Goal: Task Accomplishment & Management: Use online tool/utility

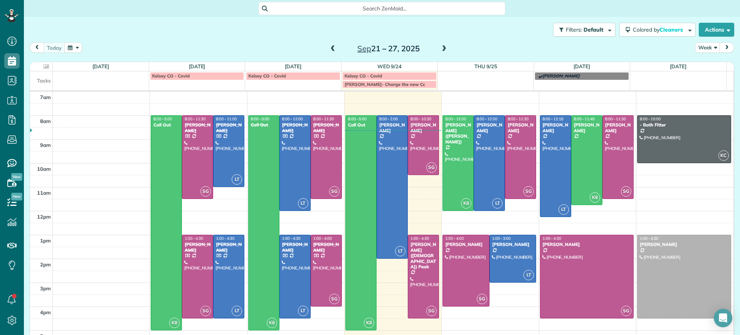
scroll to position [3, 3]
click at [441, 50] on span at bounding box center [444, 48] width 8 height 7
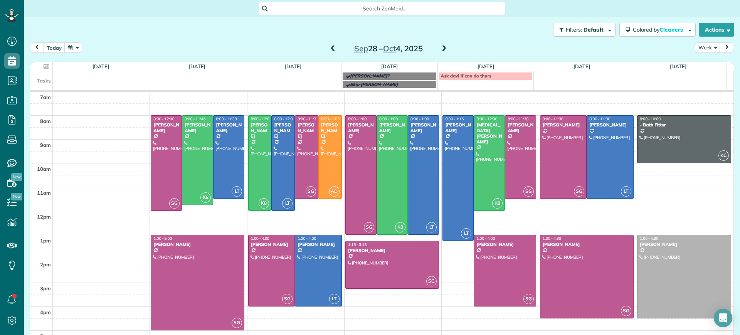
click at [441, 50] on span at bounding box center [444, 48] width 8 height 7
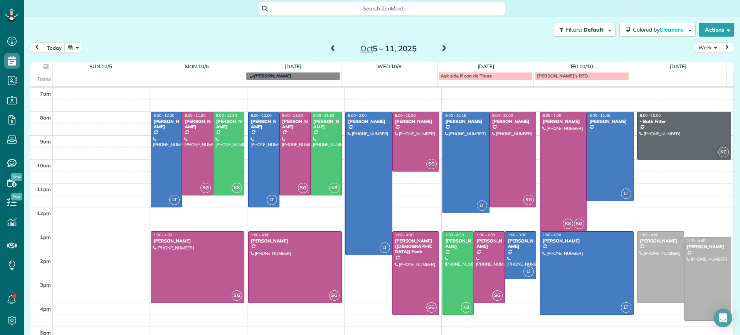
click at [331, 49] on span at bounding box center [333, 48] width 8 height 7
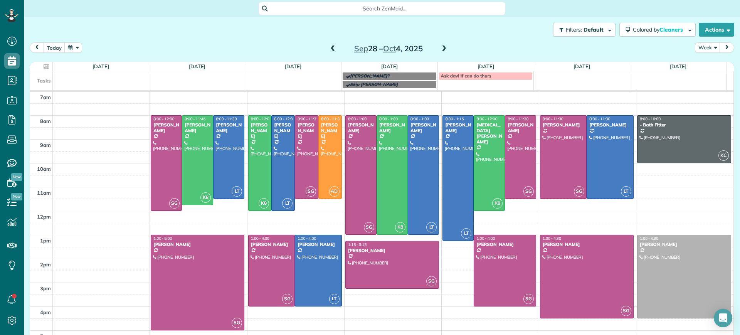
click at [443, 52] on span at bounding box center [444, 48] width 8 height 7
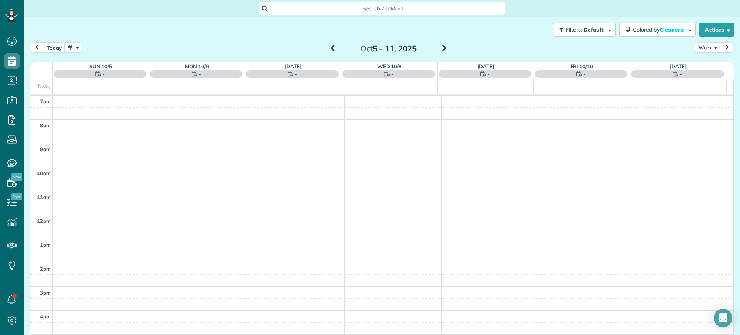
click at [441, 51] on span at bounding box center [444, 48] width 8 height 7
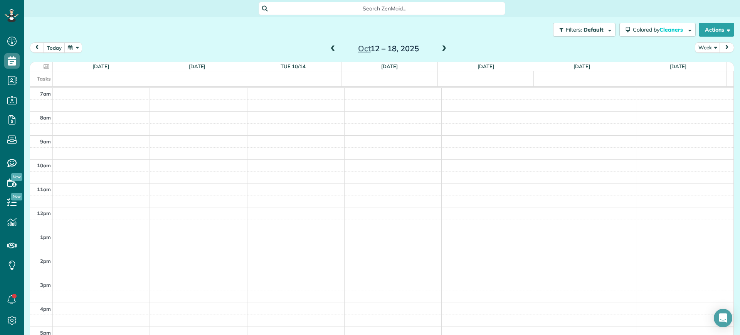
click at [441, 51] on span at bounding box center [444, 48] width 8 height 7
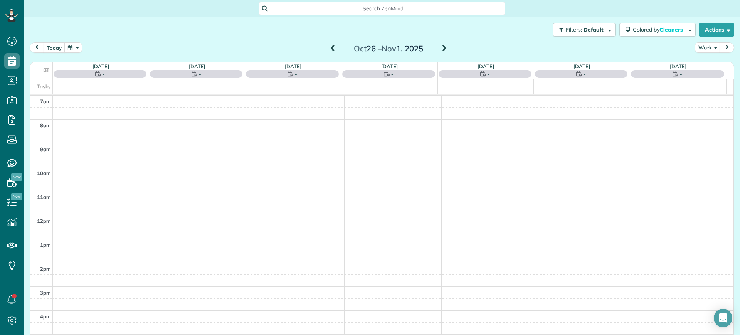
click at [474, 44] on div "[DATE] Week [DATE] – [DATE]" at bounding box center [382, 49] width 704 height 14
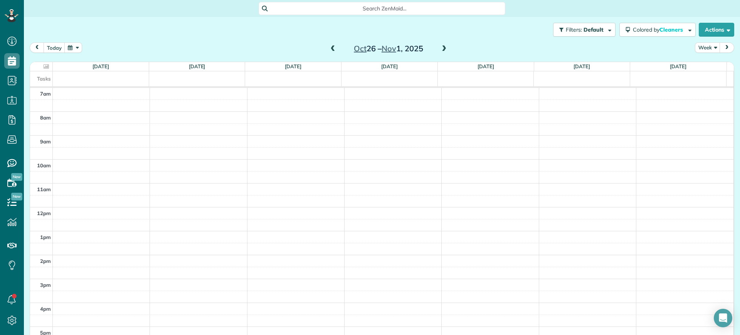
click at [331, 49] on span at bounding box center [333, 48] width 8 height 7
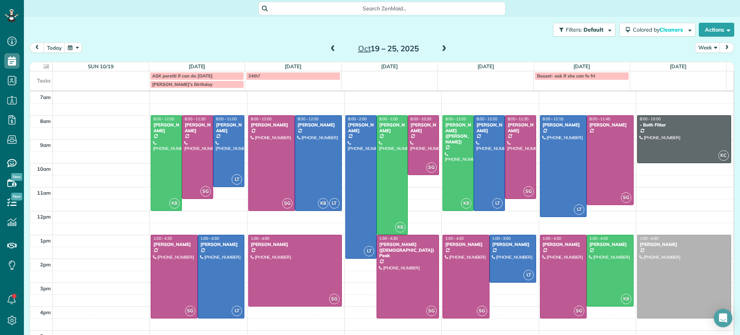
click at [329, 46] on span at bounding box center [333, 48] width 8 height 7
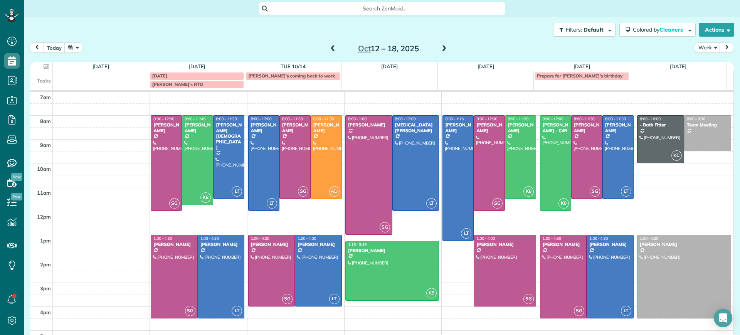
click at [440, 46] on span at bounding box center [444, 48] width 8 height 7
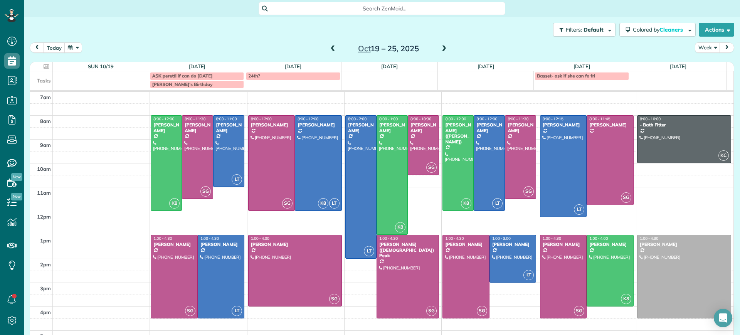
click at [442, 45] on span at bounding box center [444, 49] width 8 height 12
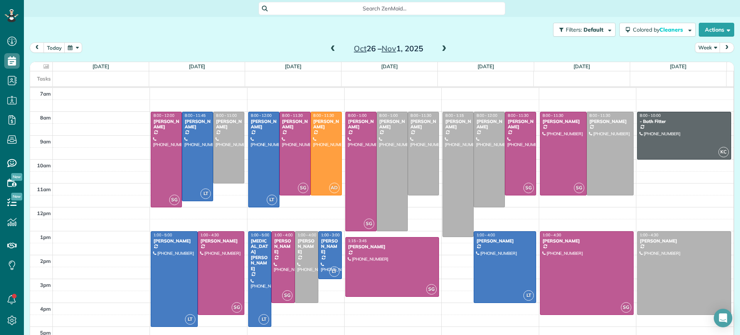
click at [442, 45] on span at bounding box center [444, 49] width 8 height 12
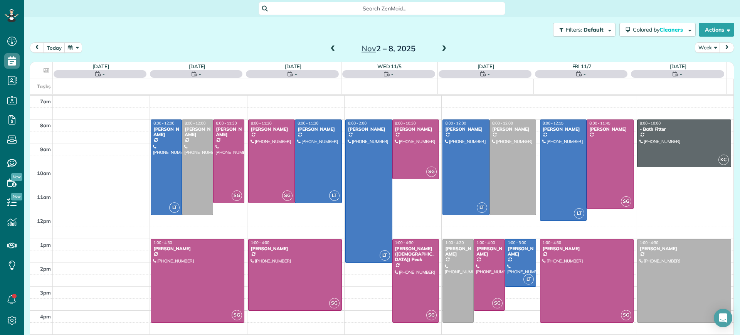
click at [442, 45] on span at bounding box center [444, 49] width 8 height 12
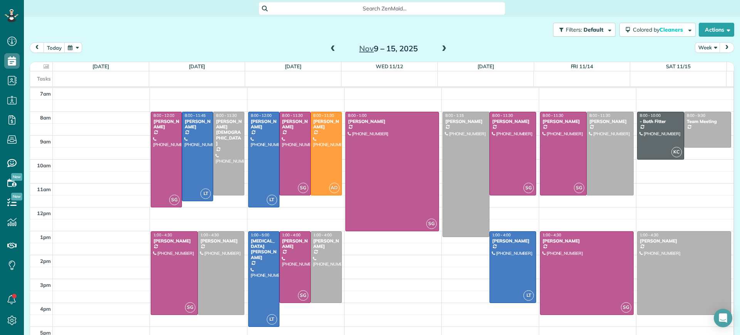
click at [442, 45] on span at bounding box center [444, 49] width 8 height 12
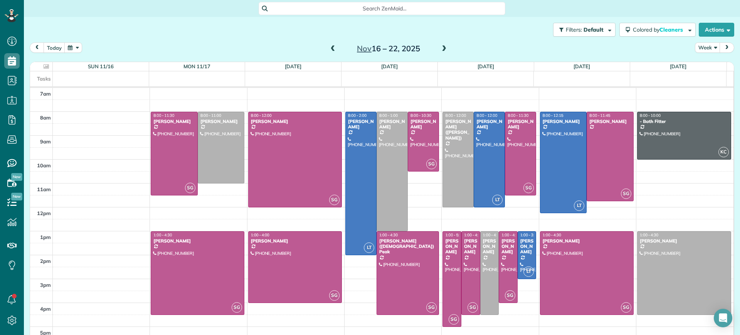
click at [331, 50] on span at bounding box center [333, 48] width 8 height 7
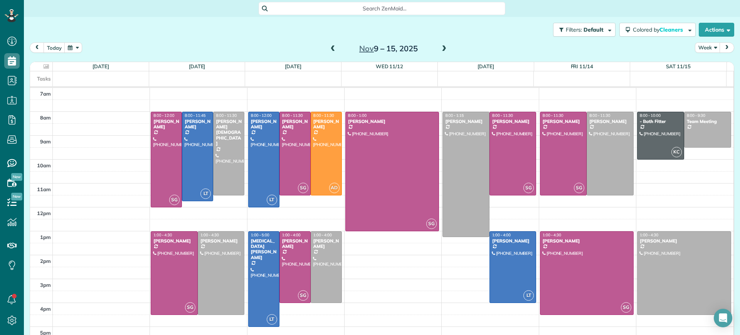
click at [331, 50] on span at bounding box center [333, 48] width 8 height 7
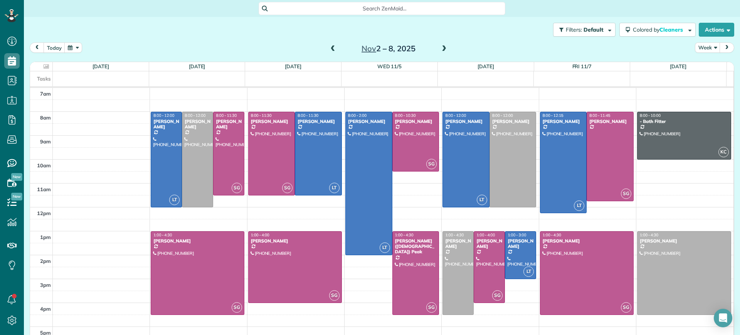
click at [331, 50] on span at bounding box center [333, 48] width 8 height 7
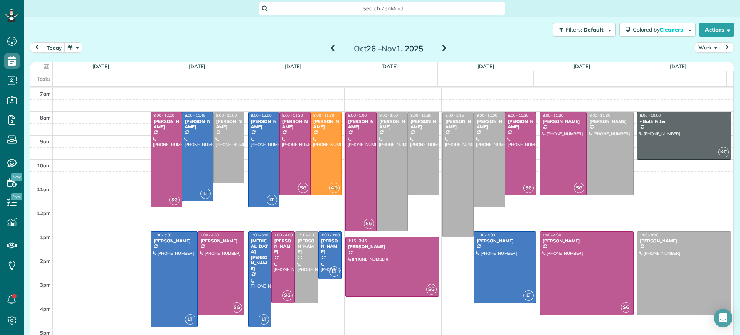
click at [440, 49] on span at bounding box center [444, 48] width 8 height 7
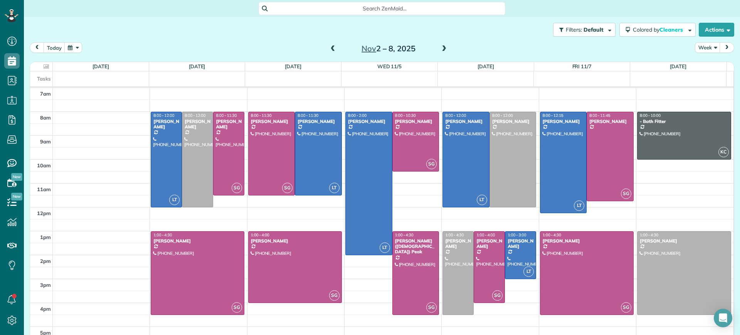
click at [329, 49] on span at bounding box center [333, 48] width 8 height 7
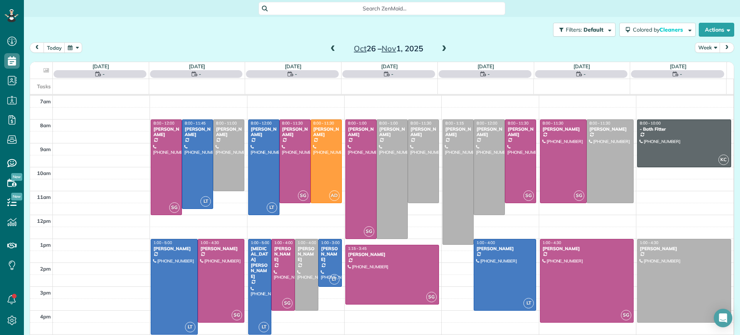
click at [330, 49] on span at bounding box center [333, 48] width 8 height 7
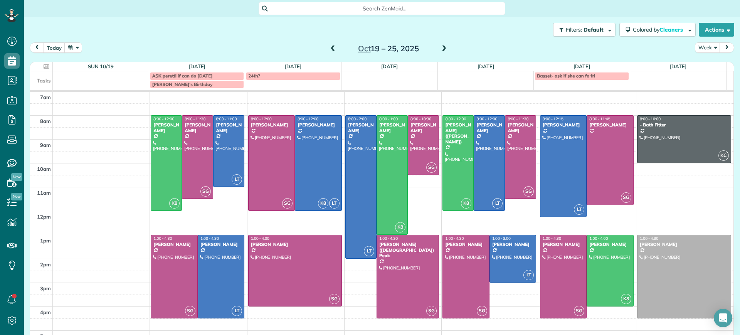
click at [330, 49] on span at bounding box center [333, 48] width 8 height 7
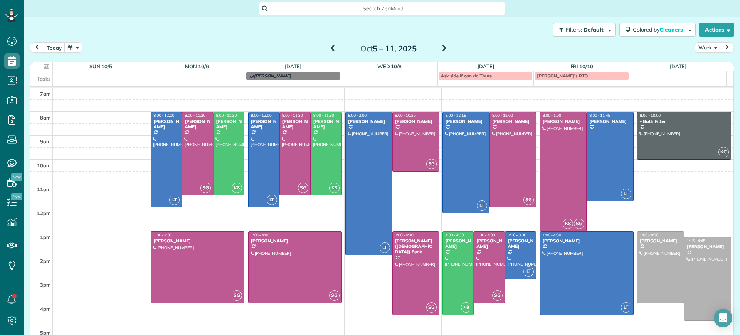
click at [332, 47] on span at bounding box center [333, 48] width 8 height 7
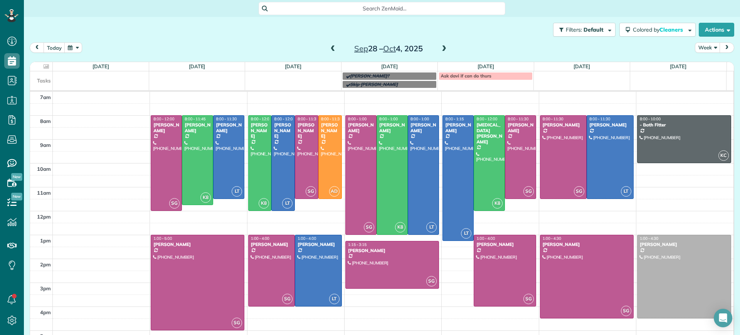
click at [440, 46] on span at bounding box center [444, 48] width 8 height 7
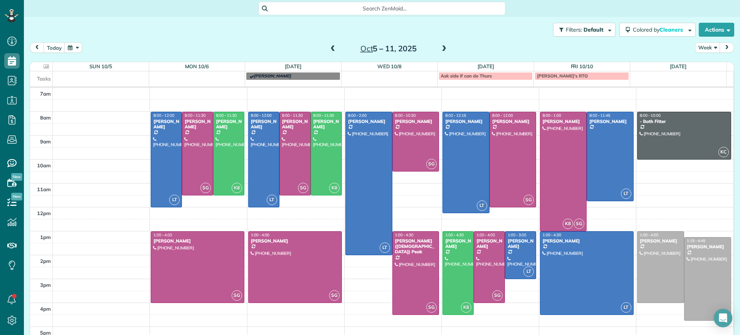
click at [440, 46] on span at bounding box center [444, 48] width 8 height 7
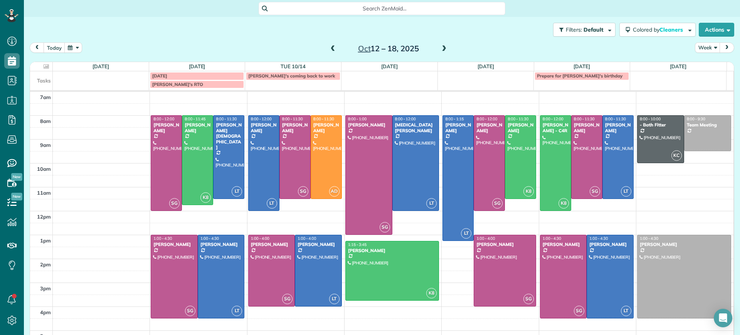
click at [440, 46] on span at bounding box center [444, 48] width 8 height 7
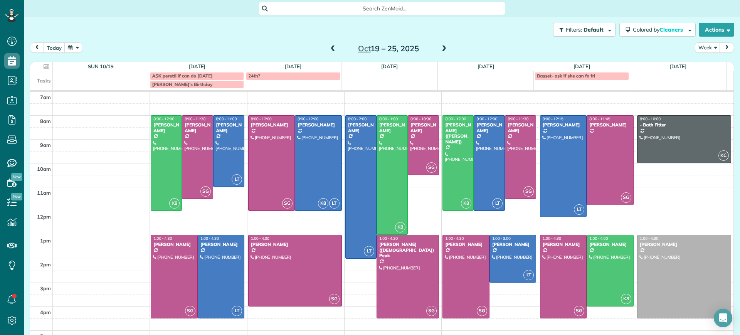
click at [440, 47] on span at bounding box center [444, 48] width 8 height 7
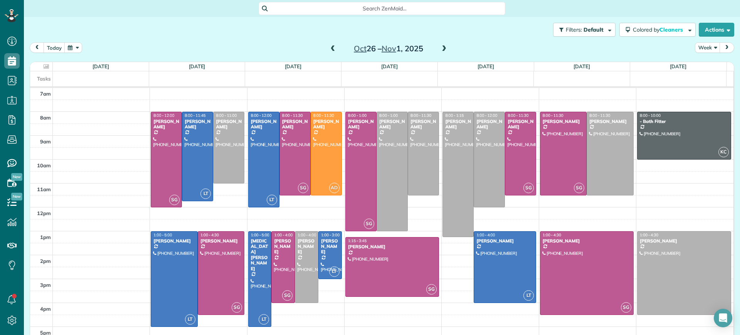
click at [329, 50] on span at bounding box center [333, 48] width 8 height 7
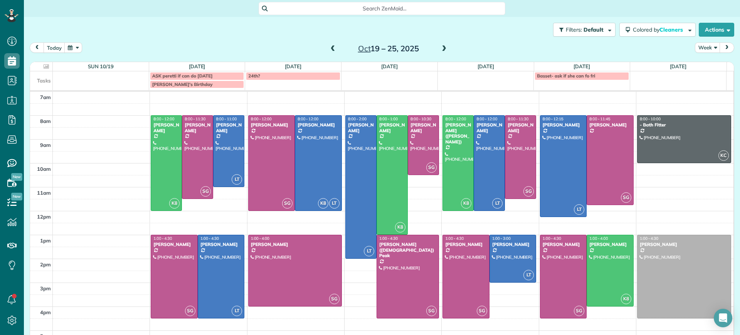
click at [332, 45] on span at bounding box center [333, 49] width 8 height 12
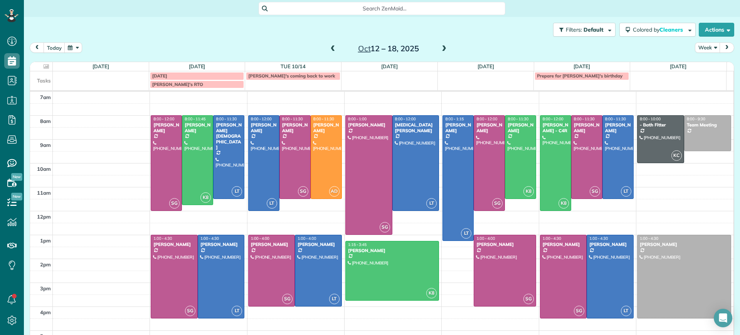
click at [329, 50] on span at bounding box center [333, 48] width 8 height 7
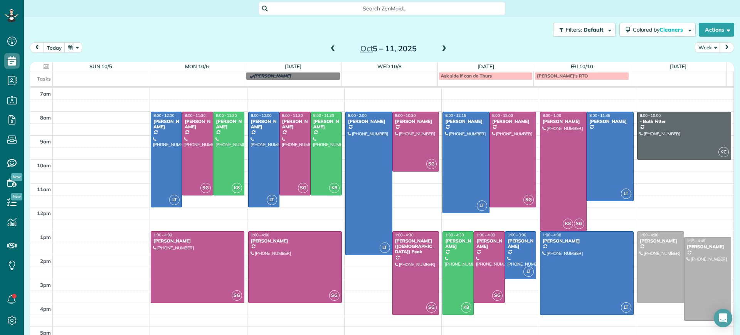
click at [442, 49] on span at bounding box center [444, 48] width 8 height 7
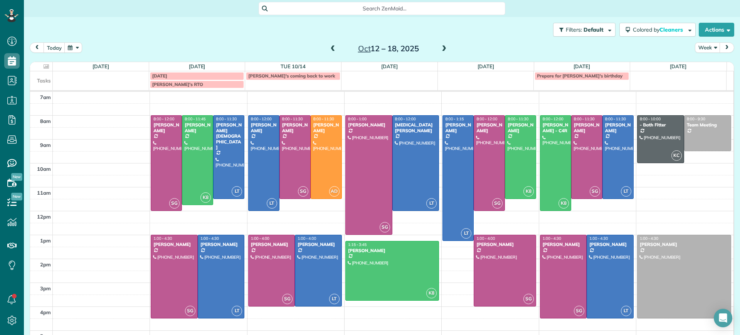
click at [440, 47] on span at bounding box center [444, 48] width 8 height 7
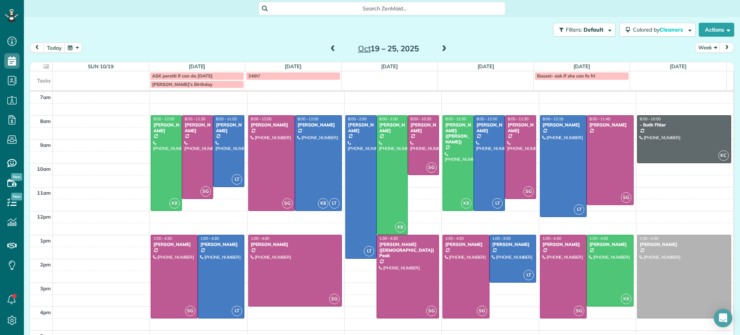
click at [440, 49] on span at bounding box center [444, 48] width 8 height 7
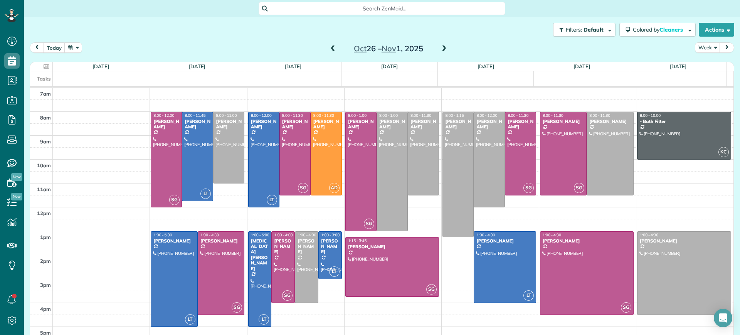
click at [329, 47] on span at bounding box center [333, 48] width 8 height 7
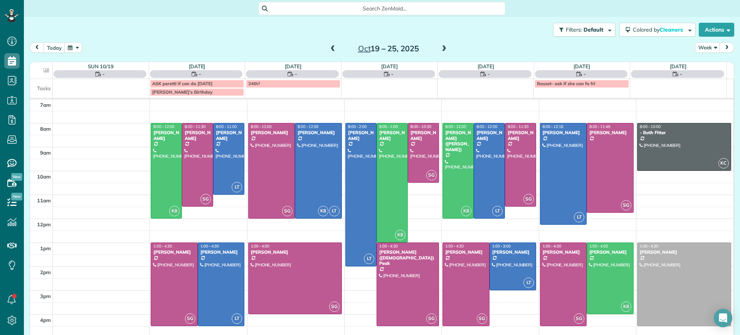
click at [329, 47] on span at bounding box center [333, 48] width 8 height 7
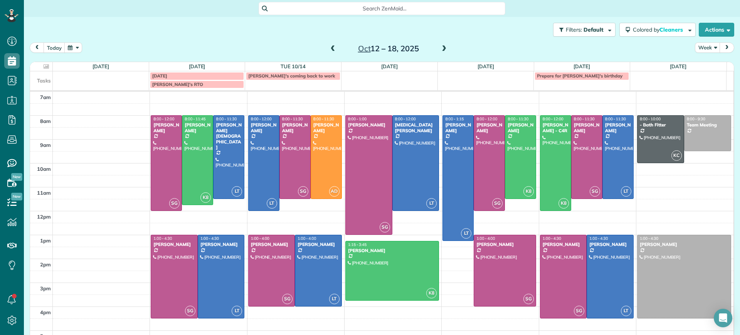
click at [442, 44] on span at bounding box center [444, 49] width 8 height 12
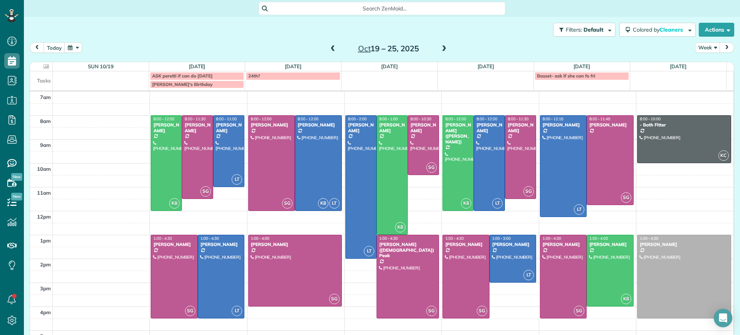
click at [432, 42] on div "[DATE] – [DATE]" at bounding box center [388, 48] width 123 height 12
click at [440, 49] on span at bounding box center [444, 48] width 8 height 7
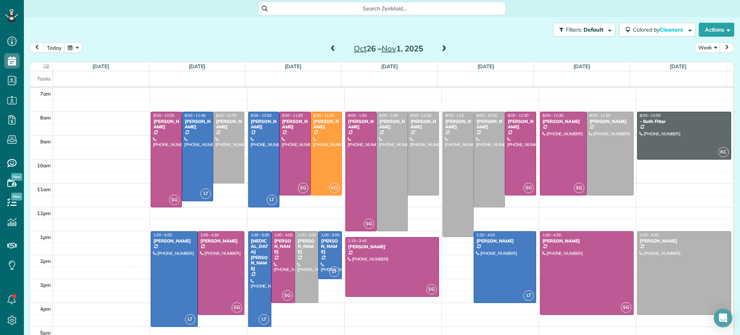
click at [440, 49] on span at bounding box center [444, 48] width 8 height 7
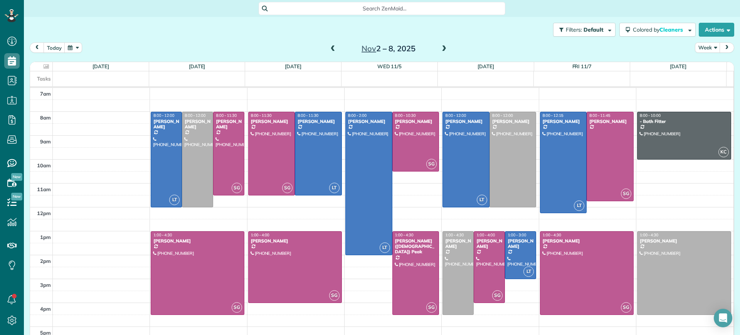
click at [329, 48] on span at bounding box center [333, 48] width 8 height 7
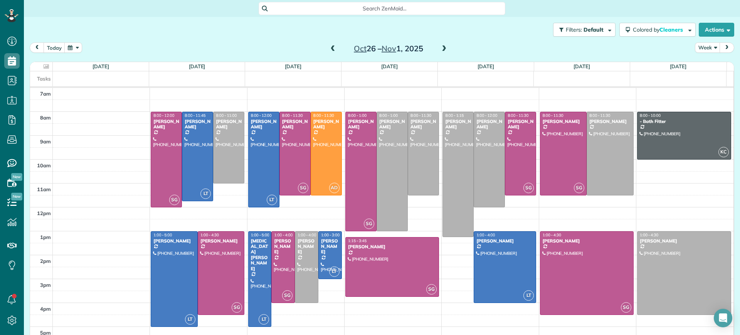
click at [440, 48] on span at bounding box center [444, 48] width 8 height 7
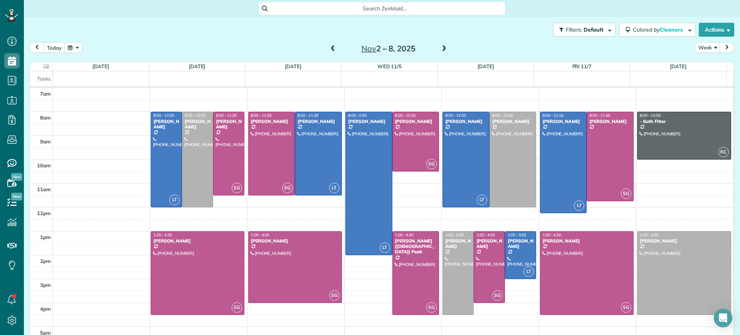
click at [329, 49] on span at bounding box center [333, 48] width 8 height 7
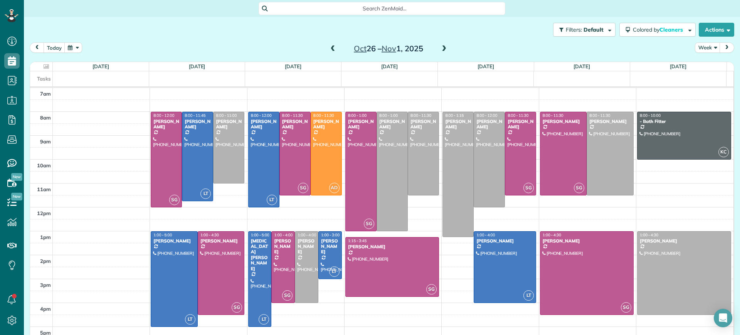
click at [575, 82] on div "Tasks" at bounding box center [378, 78] width 696 height 15
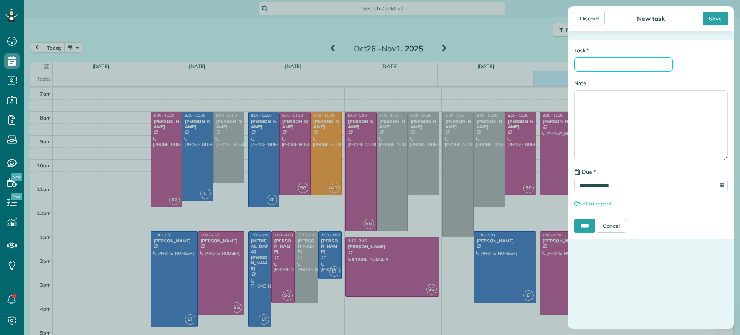
click at [590, 71] on input "* Task" at bounding box center [623, 64] width 98 height 14
type input "**********"
click at [579, 227] on input "****" at bounding box center [584, 226] width 21 height 14
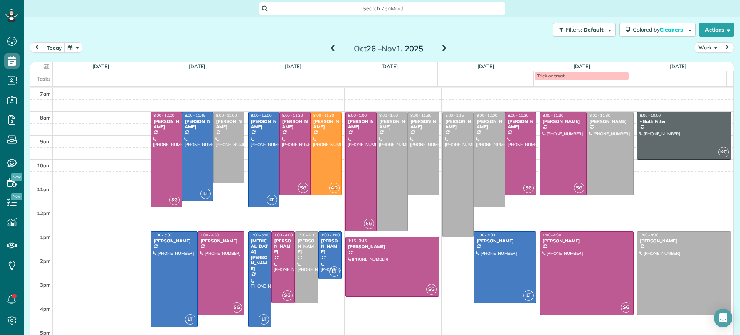
click at [441, 49] on span at bounding box center [444, 48] width 8 height 7
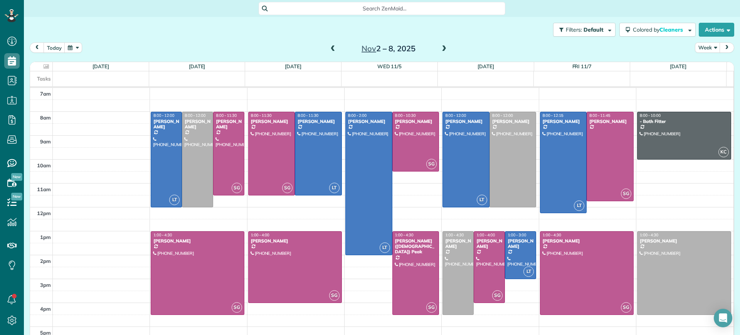
click at [329, 51] on span at bounding box center [333, 48] width 8 height 7
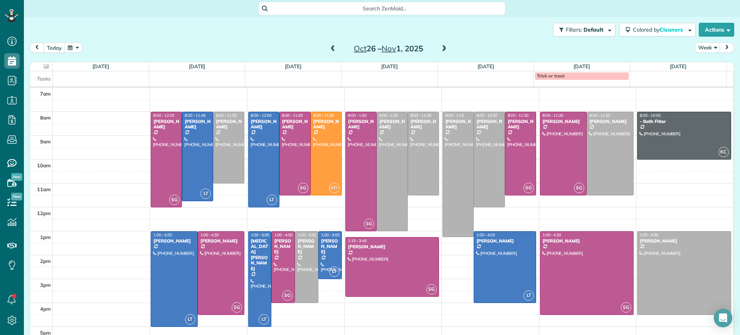
click at [332, 49] on span at bounding box center [333, 48] width 8 height 7
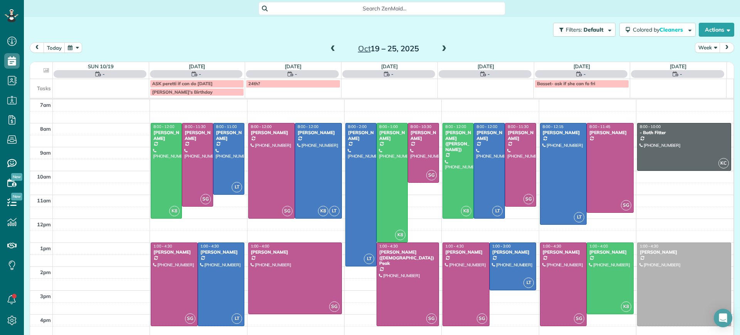
click at [441, 48] on span at bounding box center [444, 48] width 8 height 7
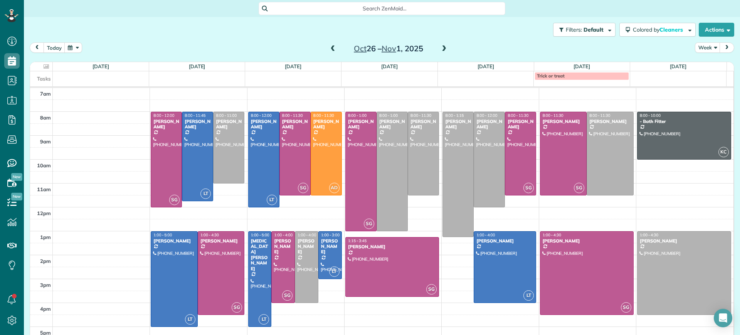
click at [329, 52] on span at bounding box center [333, 48] width 8 height 7
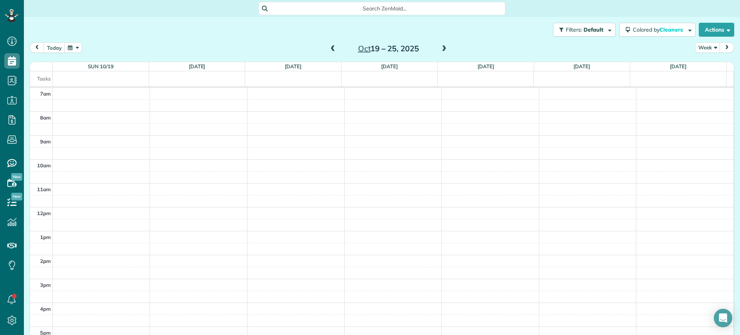
click at [329, 52] on span at bounding box center [333, 48] width 8 height 7
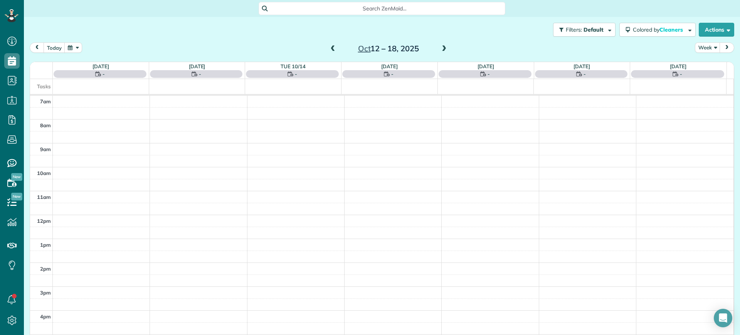
click at [329, 52] on span at bounding box center [333, 48] width 8 height 7
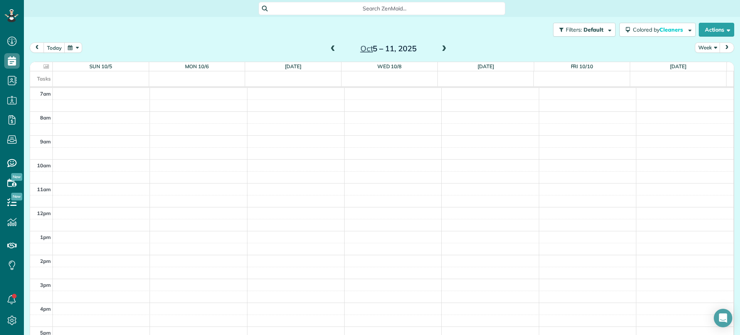
click at [329, 52] on span at bounding box center [333, 48] width 8 height 7
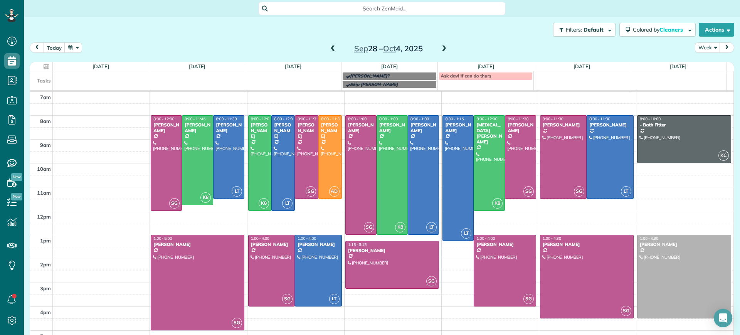
click at [329, 51] on span at bounding box center [333, 48] width 8 height 7
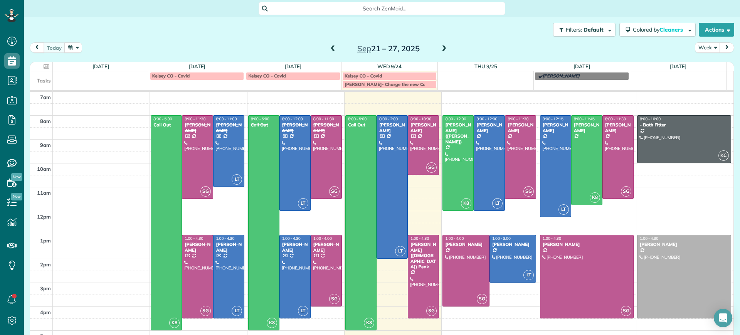
click at [440, 47] on span at bounding box center [444, 48] width 8 height 7
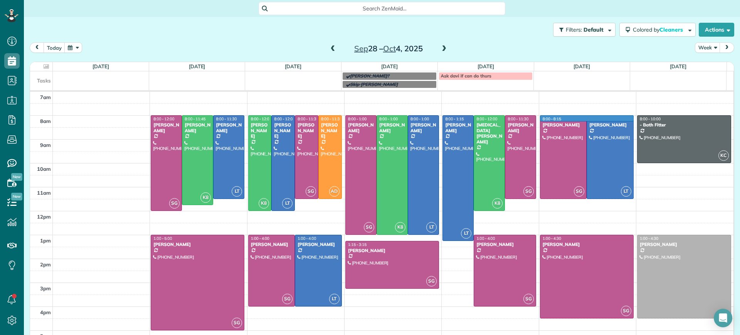
click at [622, 118] on td at bounding box center [393, 121] width 681 height 12
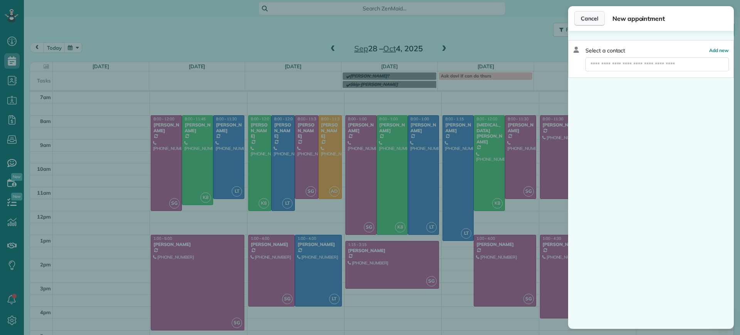
click at [580, 18] on button "Cancel" at bounding box center [589, 18] width 30 height 15
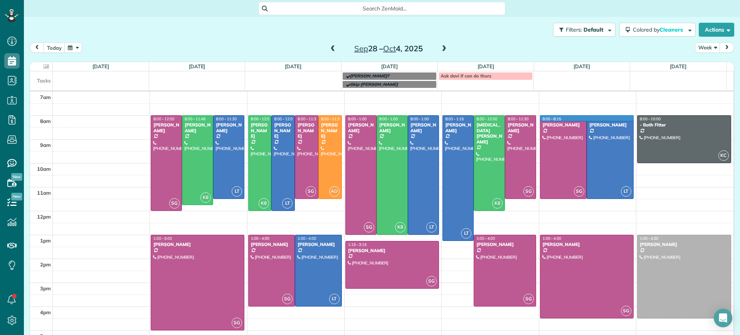
click at [621, 116] on td at bounding box center [393, 121] width 681 height 12
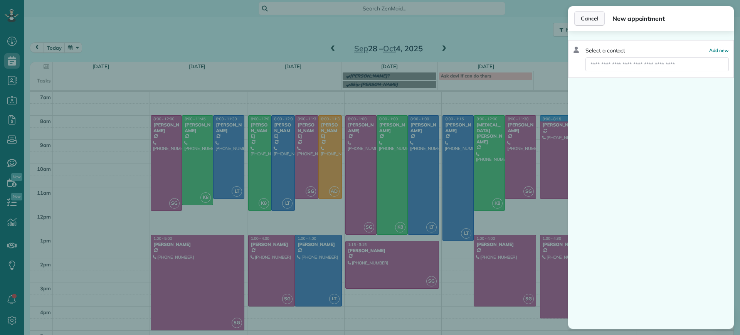
click at [596, 16] on span "Cancel" at bounding box center [589, 19] width 17 height 8
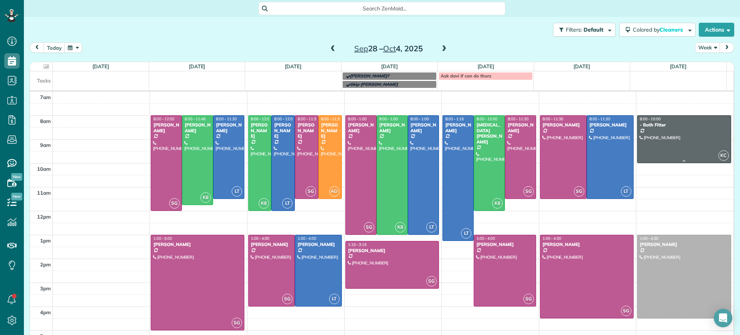
click at [637, 118] on div at bounding box center [683, 139] width 93 height 47
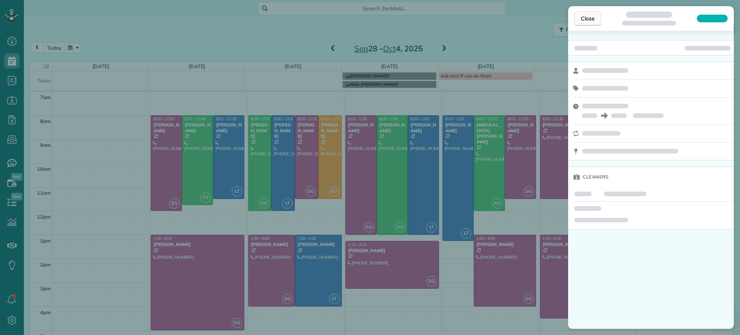
click at [588, 13] on button "Close" at bounding box center [587, 18] width 27 height 15
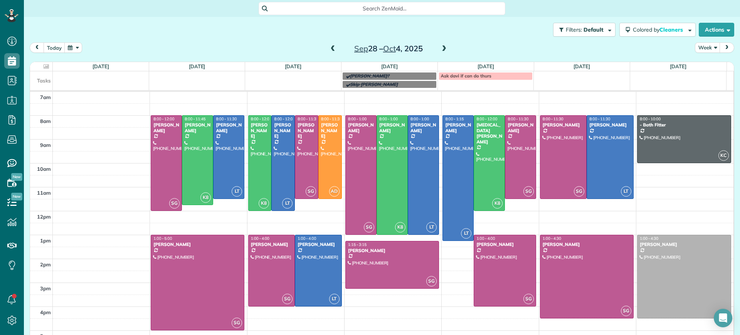
click at [441, 49] on span at bounding box center [444, 48] width 8 height 7
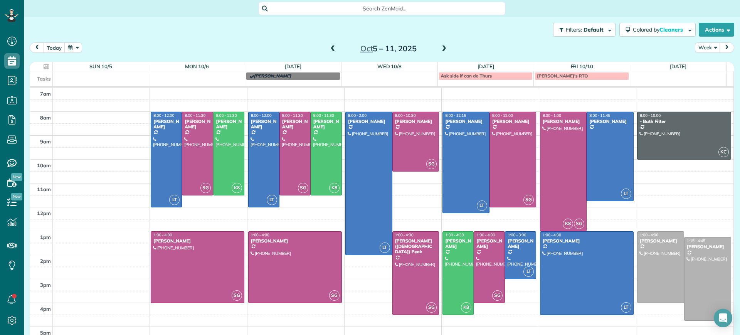
click at [442, 49] on span at bounding box center [444, 48] width 8 height 7
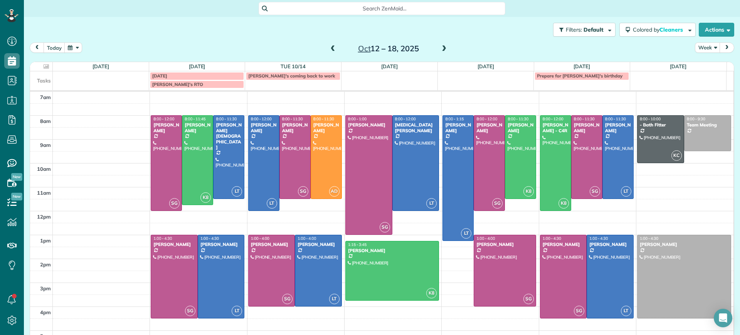
click at [329, 52] on span at bounding box center [333, 48] width 8 height 7
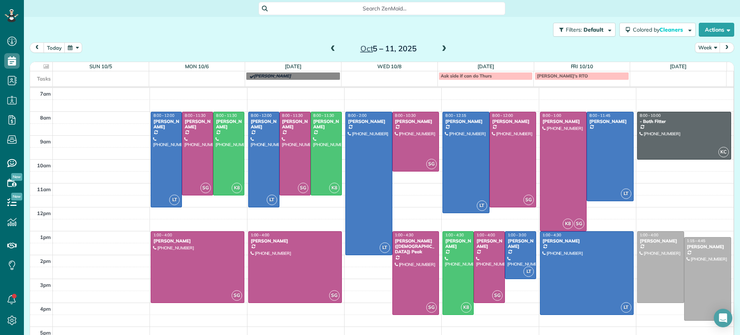
click at [443, 49] on span at bounding box center [444, 48] width 8 height 7
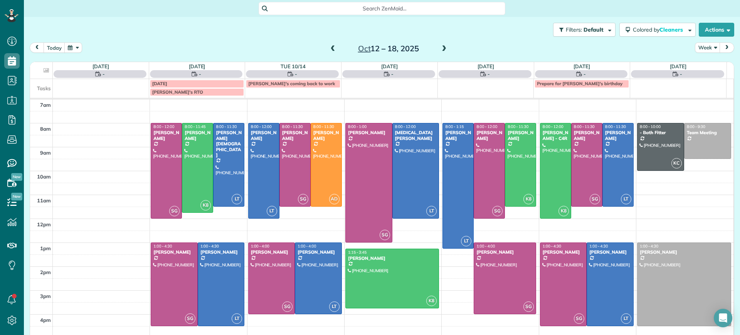
click at [330, 51] on span at bounding box center [333, 48] width 8 height 7
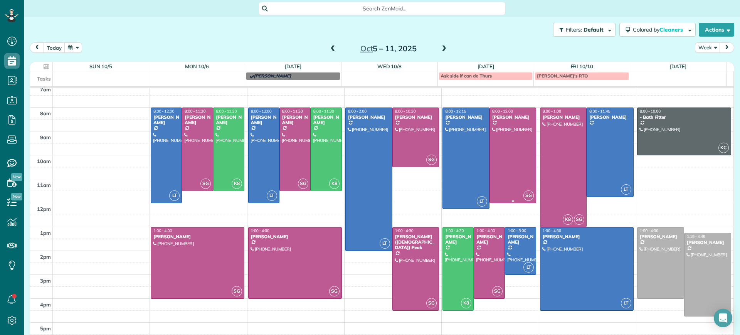
scroll to position [5, 0]
